Goal: Navigation & Orientation: Find specific page/section

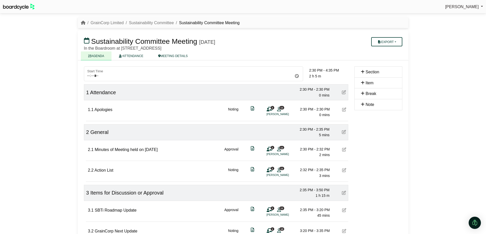
click at [101, 55] on link "AGENDA" at bounding box center [96, 56] width 31 height 9
click at [113, 21] on link "GrainCorp Limited" at bounding box center [107, 23] width 33 height 4
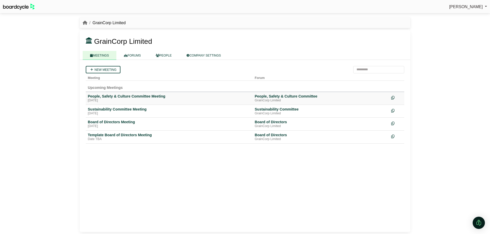
click at [121, 97] on div "People, Safety & Culture Committee Meeting" at bounding box center [169, 96] width 163 height 5
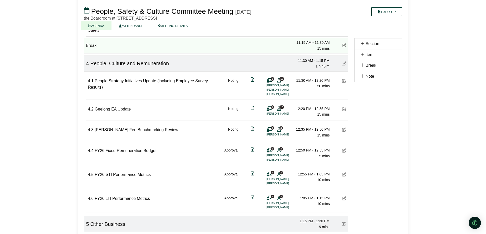
scroll to position [255, 0]
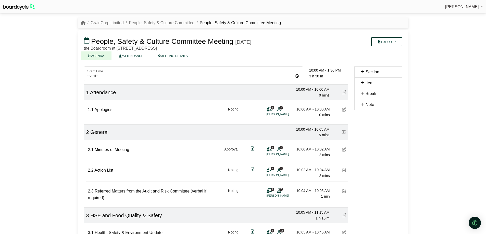
scroll to position [255, 0]
